Goal: Browse casually

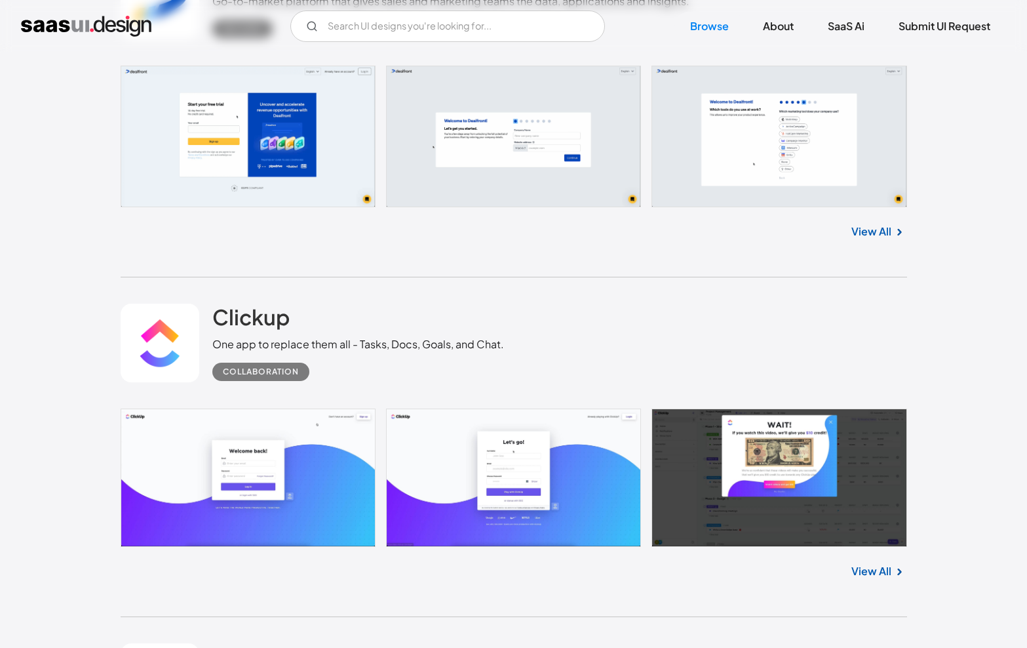
scroll to position [1578, 0]
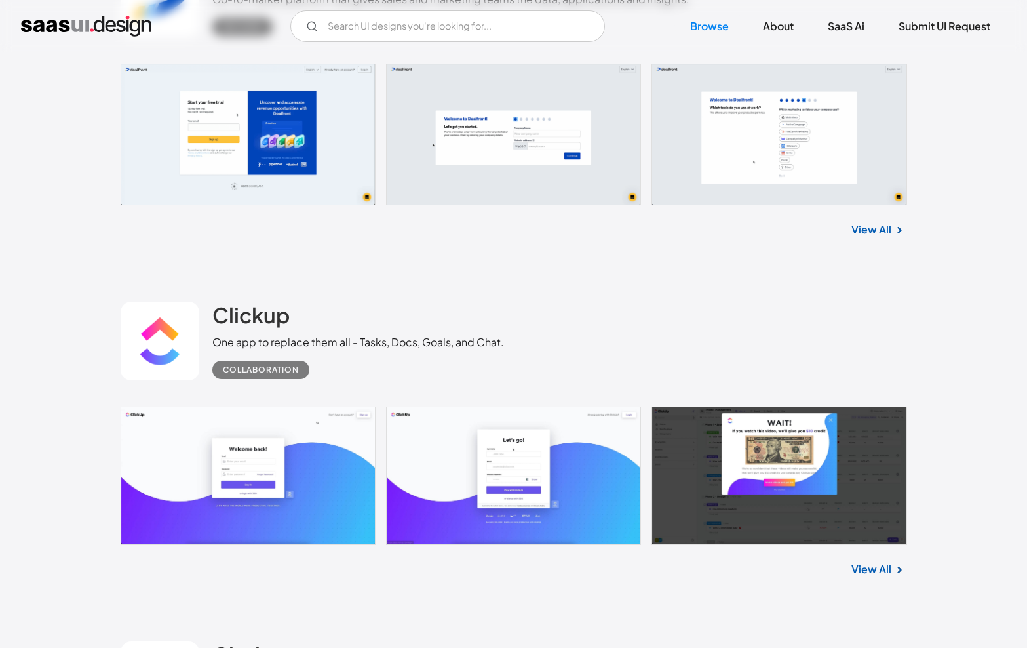
click at [869, 572] on link "View All" at bounding box center [872, 569] width 40 height 16
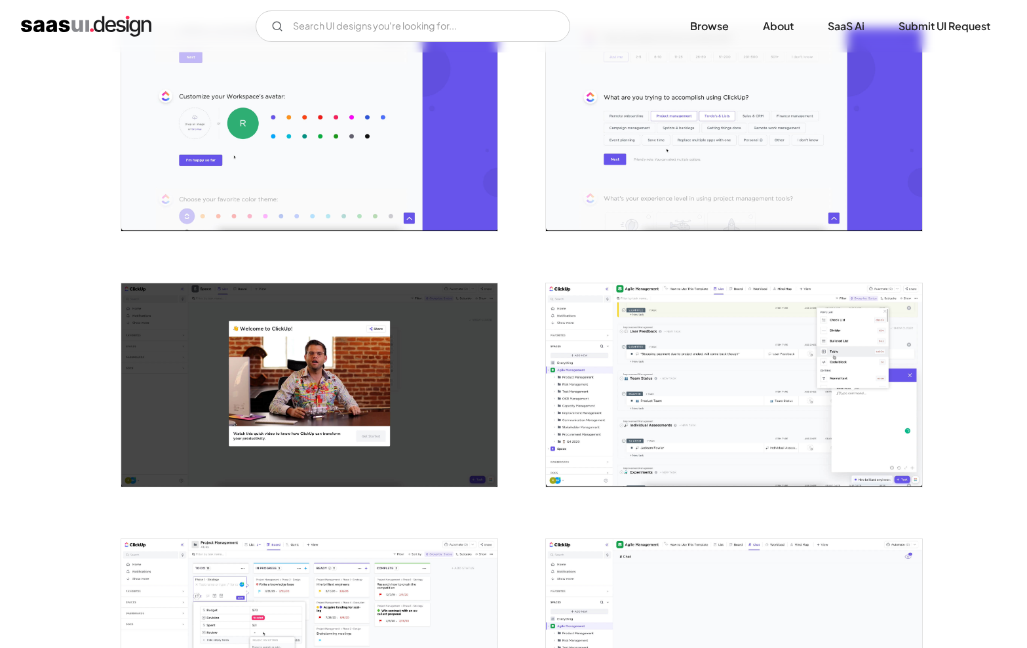
scroll to position [796, 0]
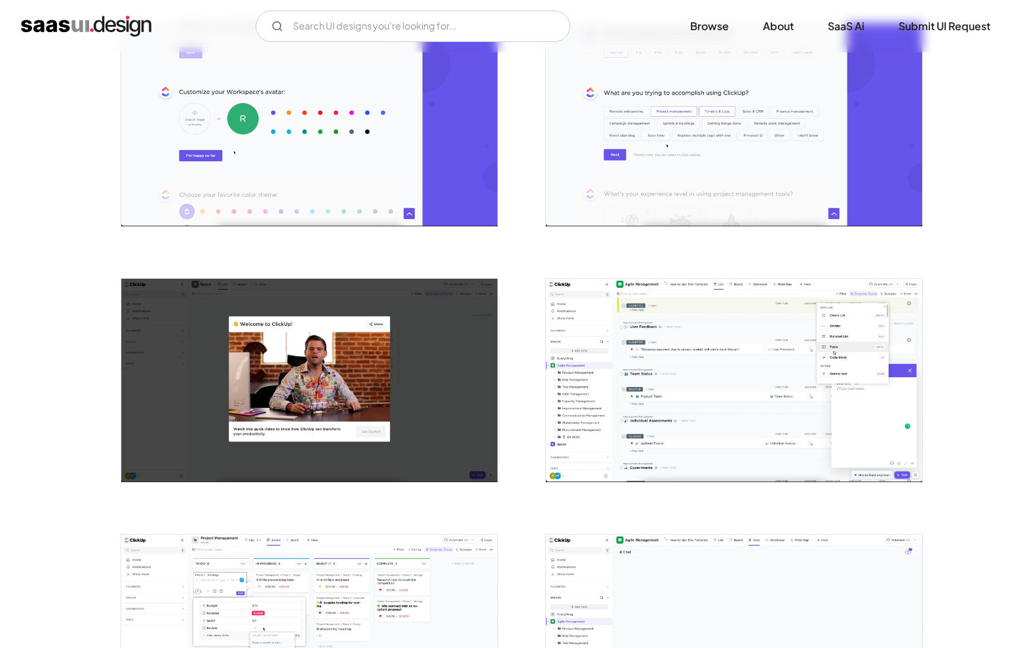
click at [759, 414] on img "open lightbox" at bounding box center [734, 380] width 376 height 203
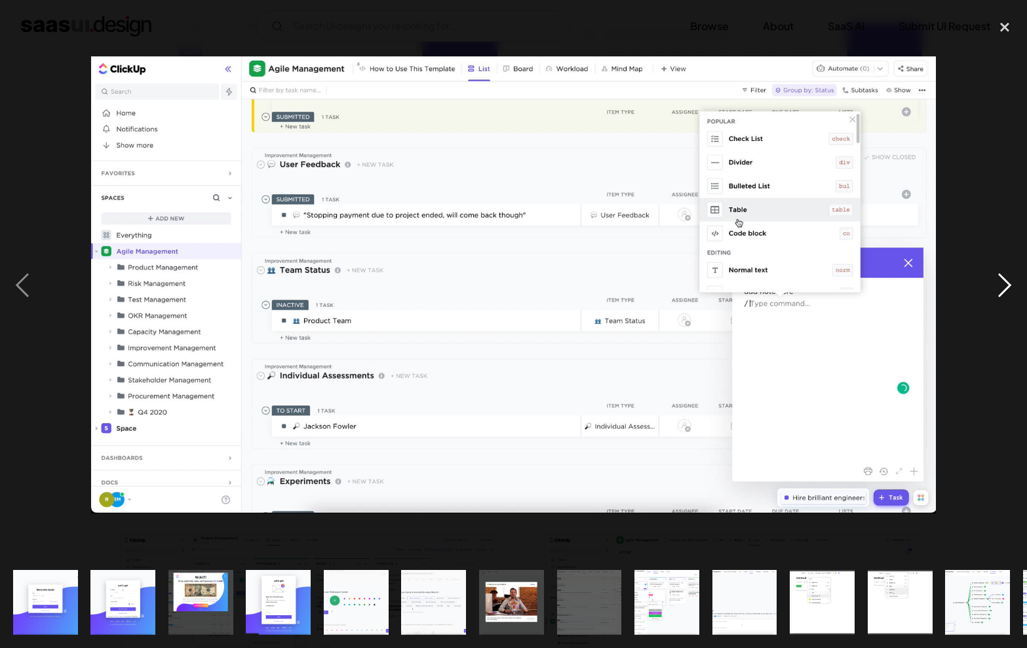
click at [985, 467] on div "next image" at bounding box center [1005, 285] width 45 height 544
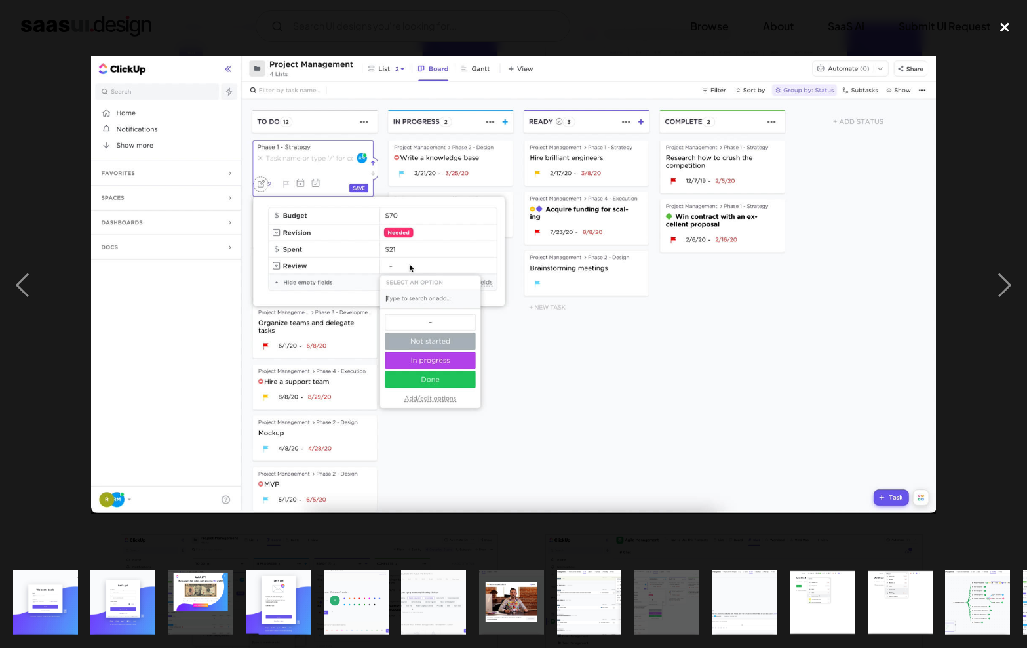
click at [1003, 25] on div "close lightbox" at bounding box center [1005, 27] width 45 height 29
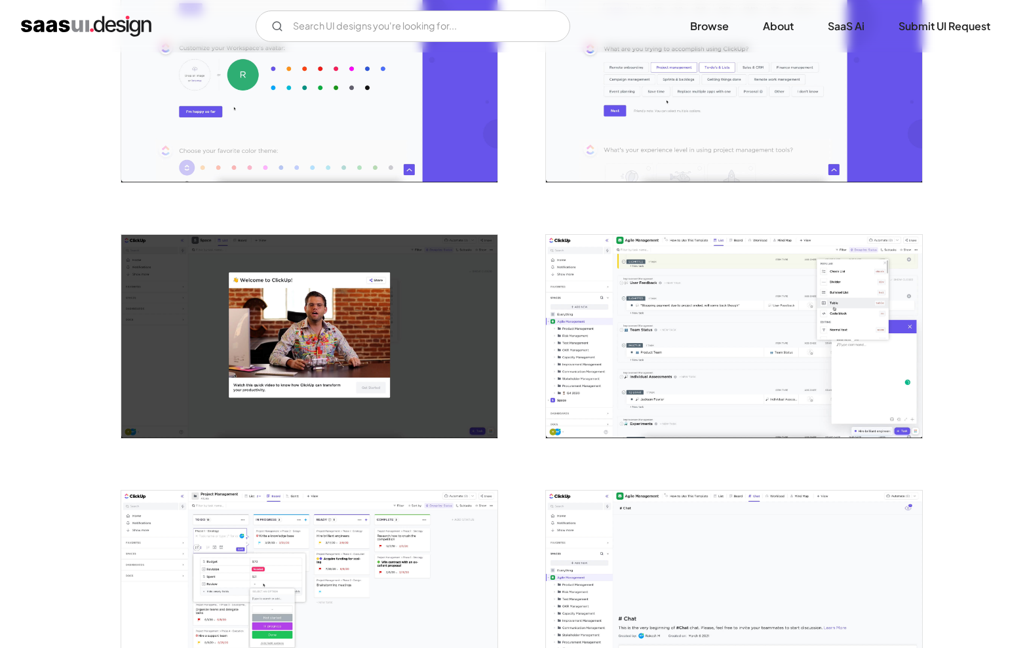
scroll to position [848, 0]
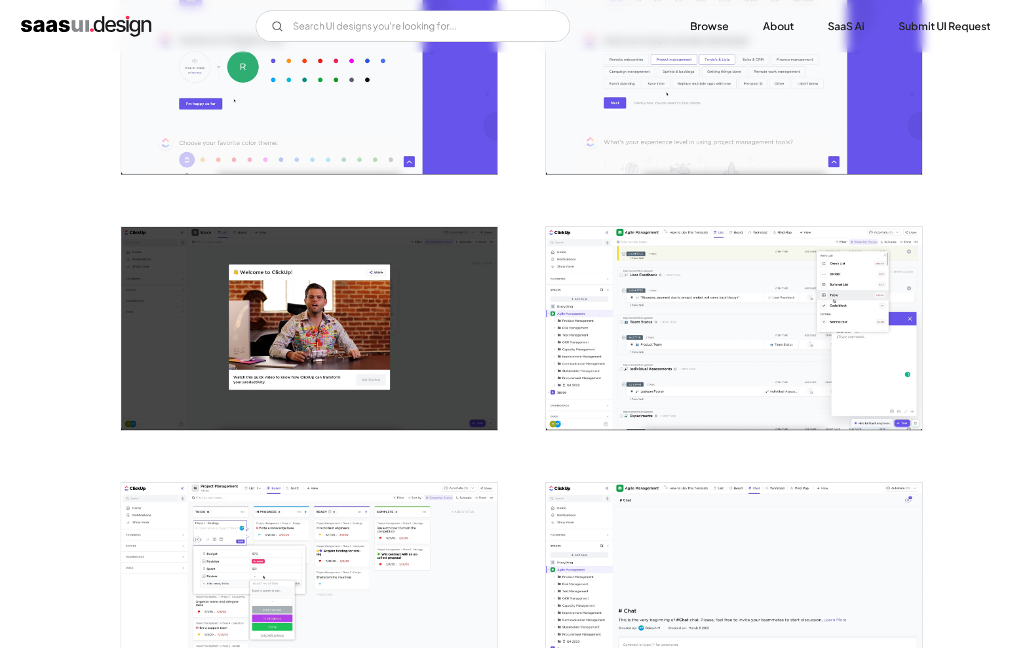
click at [816, 278] on img "open lightbox" at bounding box center [734, 328] width 376 height 203
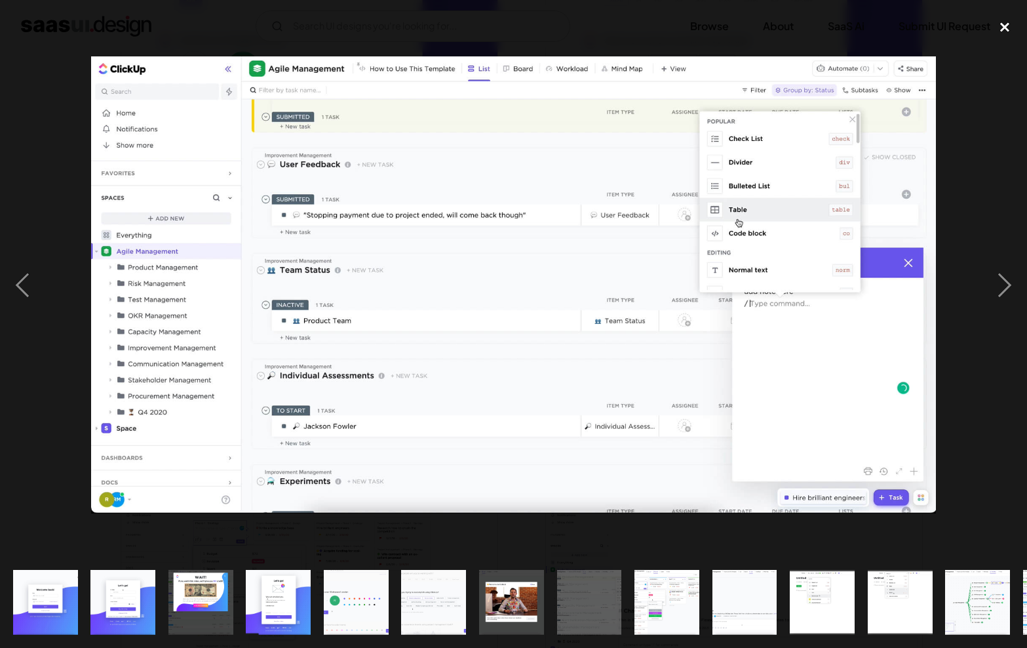
click at [1003, 31] on div "close lightbox" at bounding box center [1005, 27] width 45 height 29
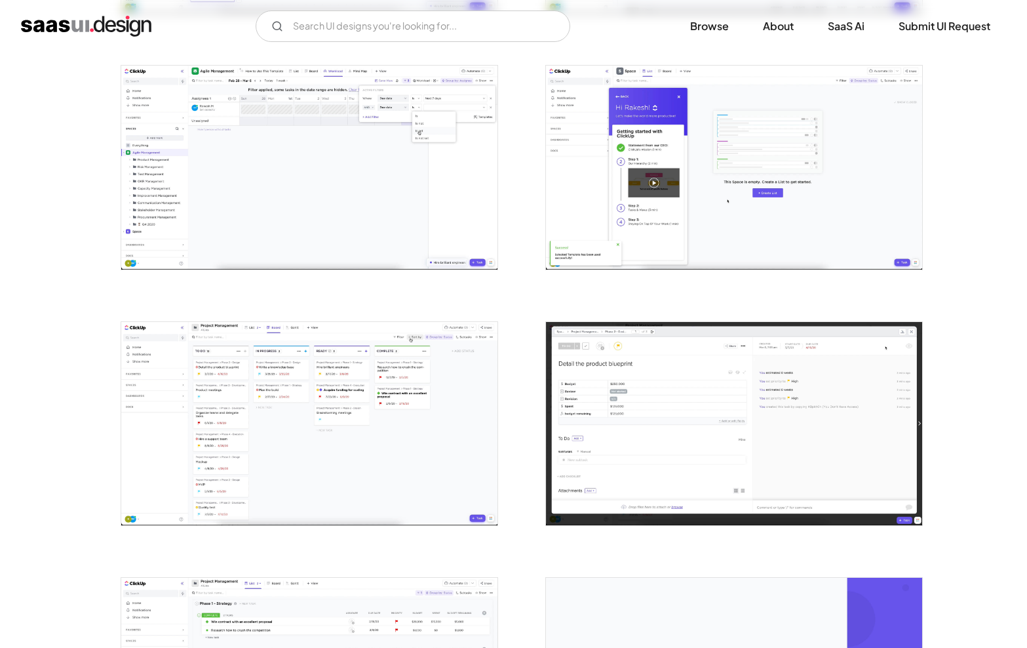
scroll to position [1903, 0]
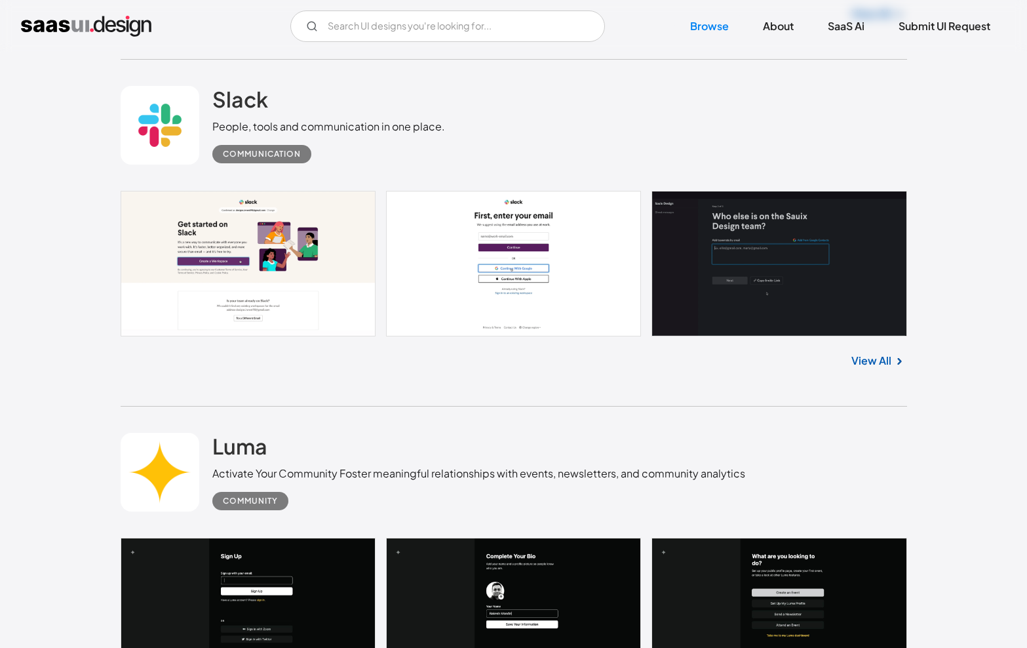
scroll to position [2502, 0]
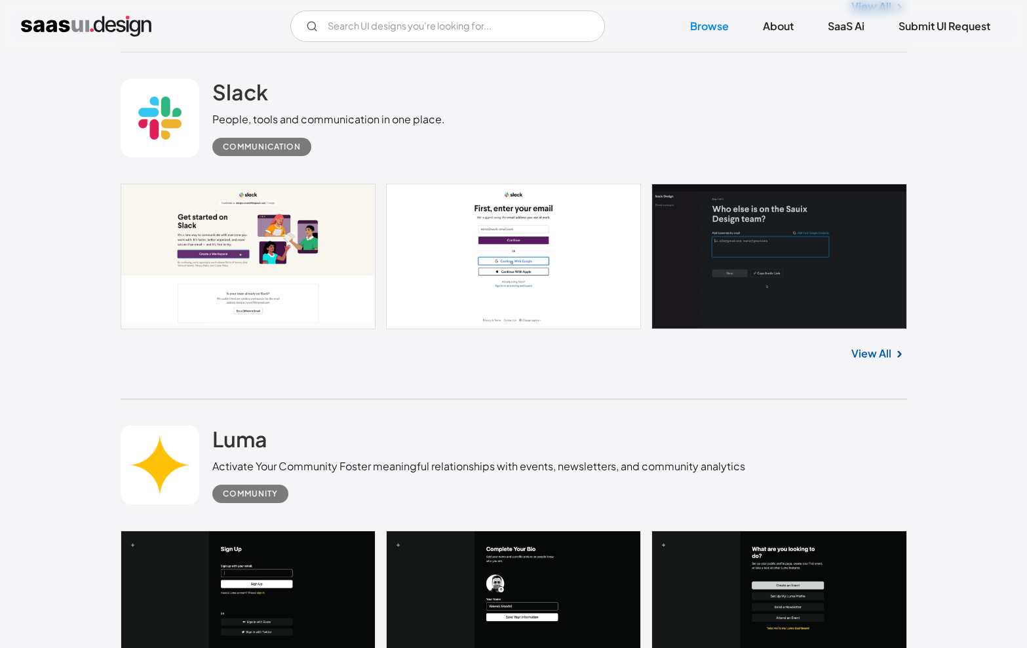
click at [874, 352] on link "View All" at bounding box center [872, 353] width 40 height 16
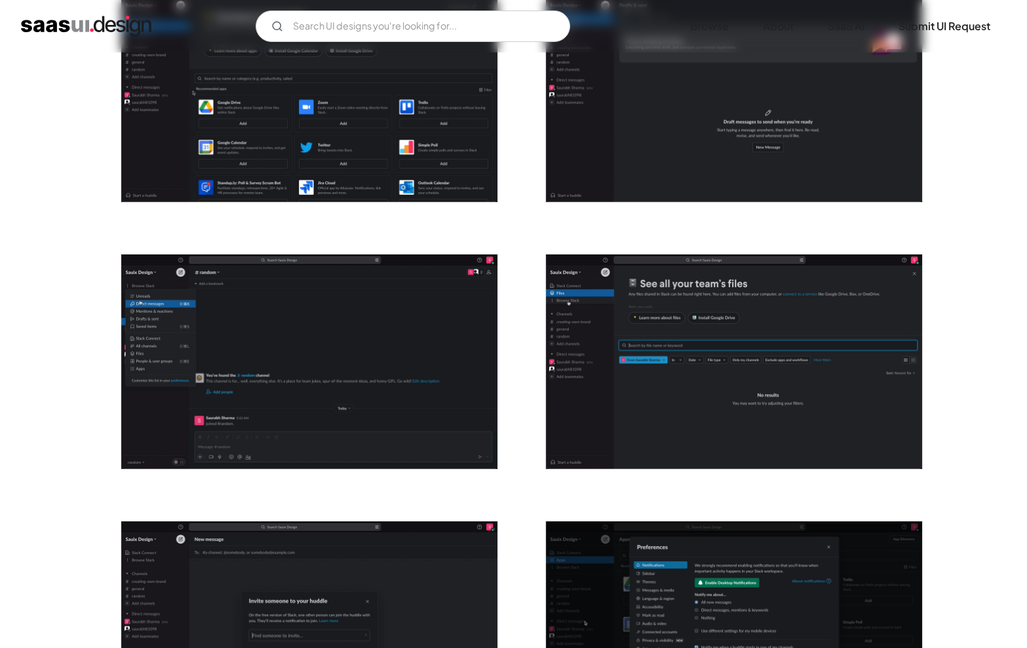
scroll to position [1126, 0]
